Goal: Information Seeking & Learning: Learn about a topic

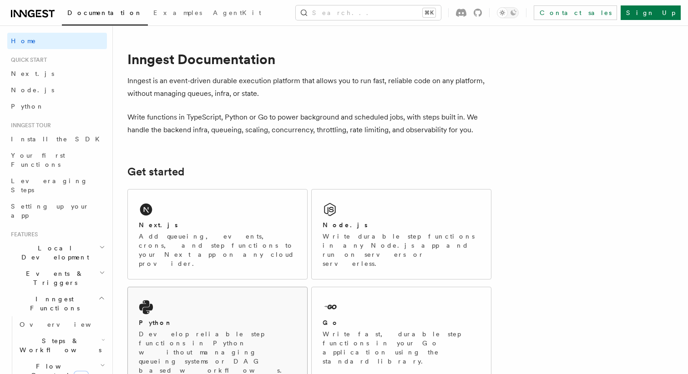
click at [166, 297] on div "Python Develop reliable step functions in Python without managing queueing syst…" at bounding box center [217, 337] width 179 height 99
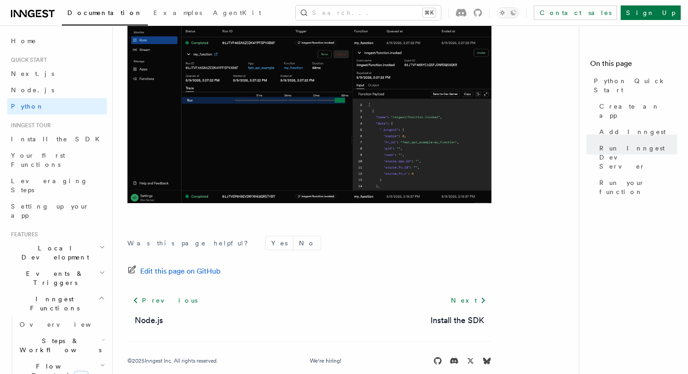
scroll to position [1926, 0]
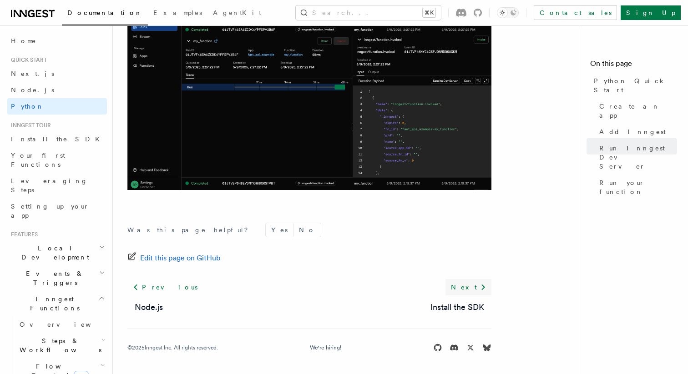
click at [467, 292] on link "Next" at bounding box center [468, 287] width 46 height 16
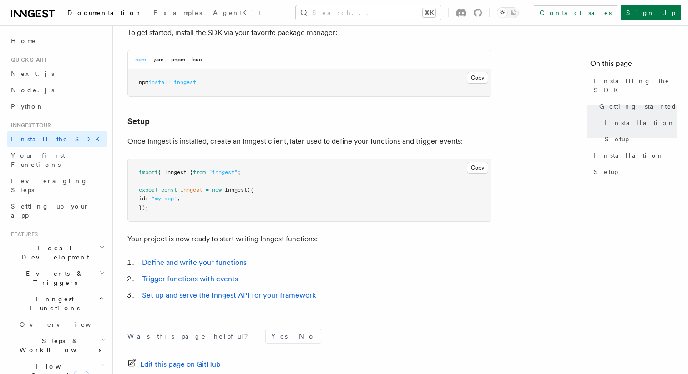
scroll to position [382, 0]
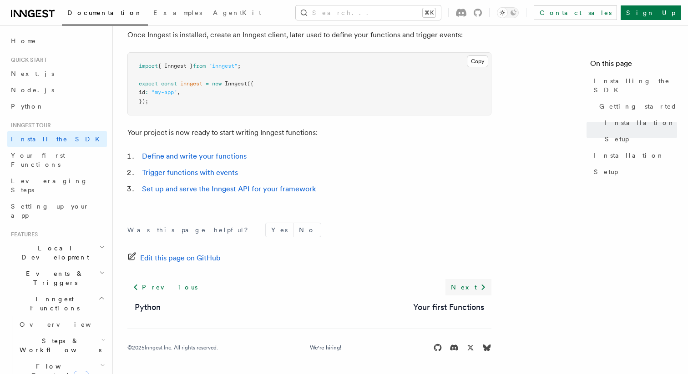
click at [467, 282] on link "Next" at bounding box center [468, 287] width 46 height 16
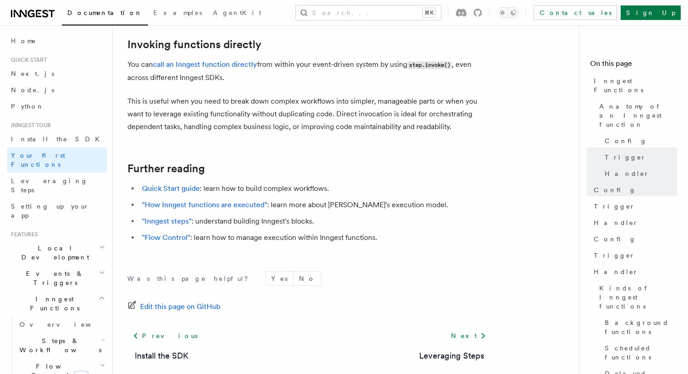
scroll to position [1844, 0]
click at [463, 329] on link "Next" at bounding box center [468, 337] width 46 height 16
